Goal: Navigation & Orientation: Find specific page/section

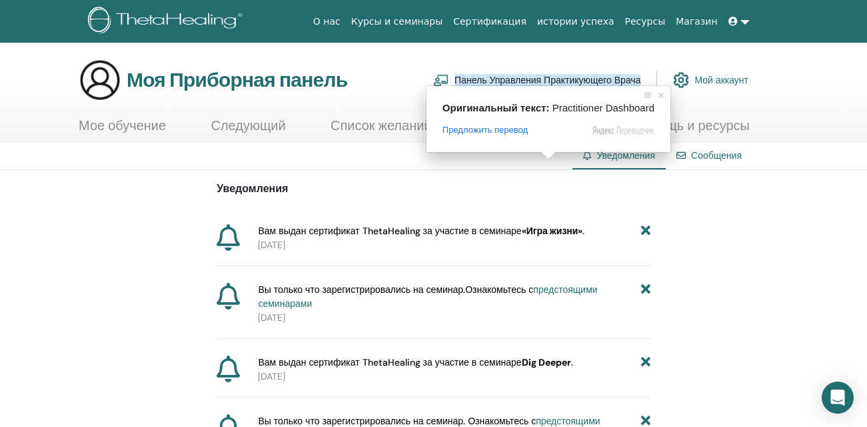
click at [701, 77] on ya-tr-span "Мой аккаунт" at bounding box center [722, 80] width 54 height 12
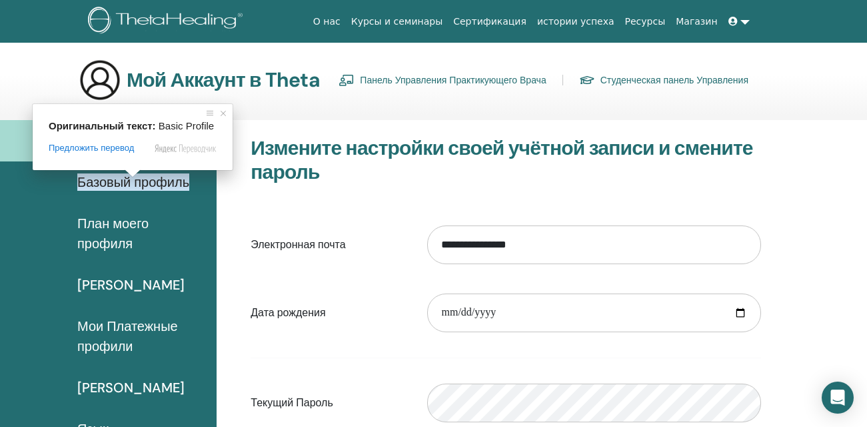
click at [133, 184] on ya-tr-span "Базовый профиль" at bounding box center [133, 181] width 112 height 17
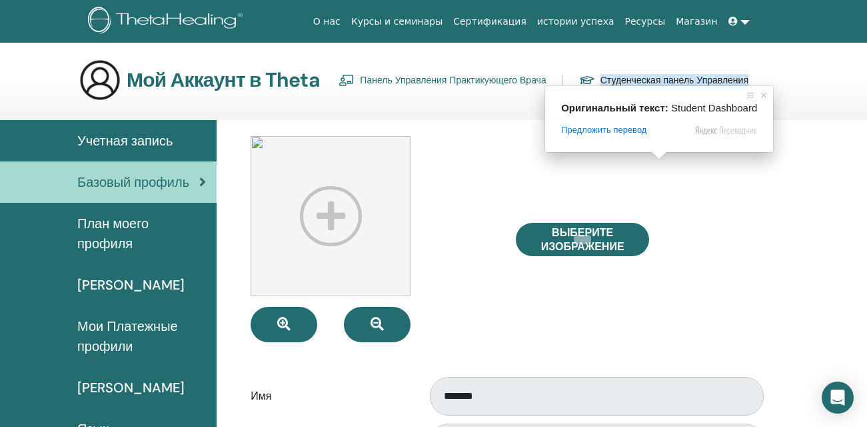
click at [657, 73] on link "Студенческая панель Управления" at bounding box center [663, 79] width 169 height 21
